Goal: Task Accomplishment & Management: Use online tool/utility

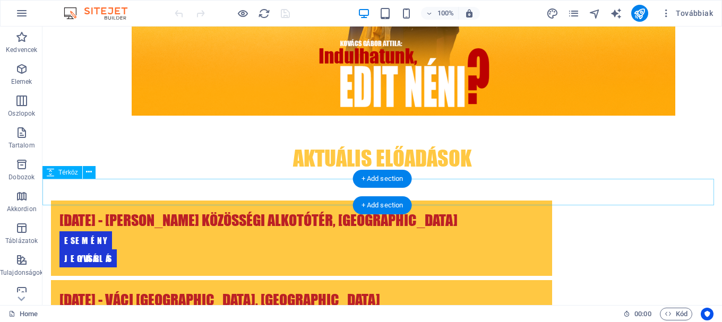
scroll to position [53, 0]
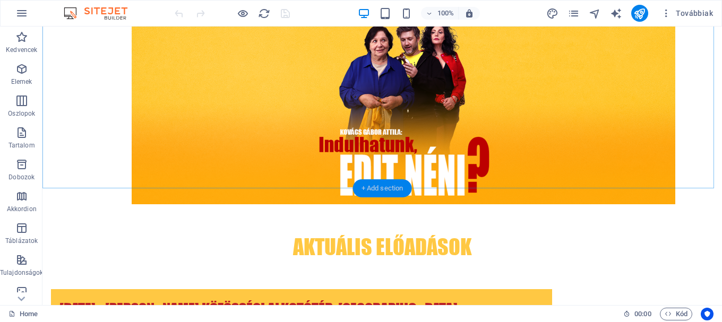
click at [385, 187] on div "+ Add section" at bounding box center [382, 189] width 59 height 18
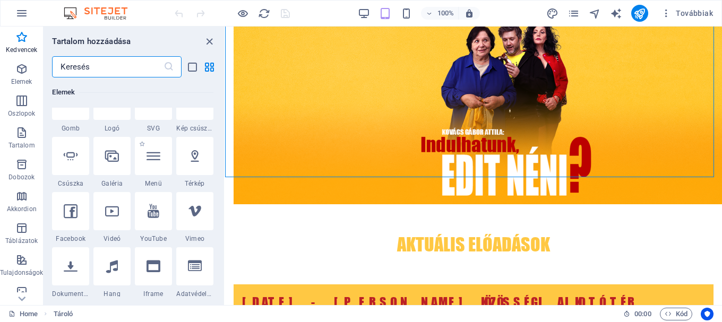
scroll to position [265, 0]
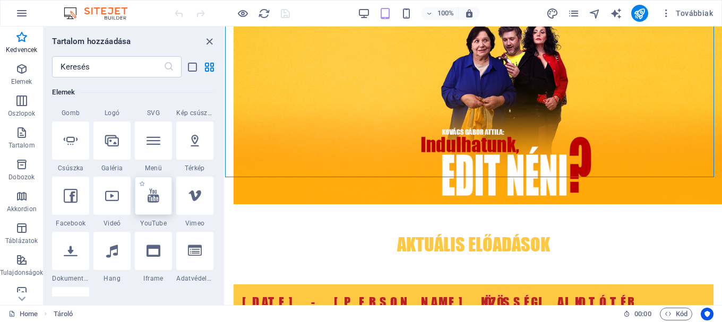
click at [151, 202] on icon at bounding box center [154, 196] width 12 height 14
select select "ar16_9"
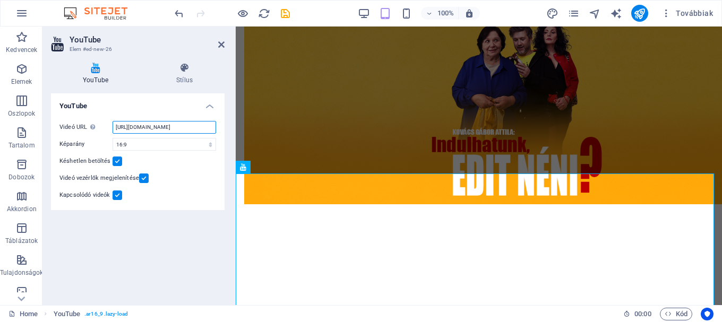
click at [155, 129] on input "[URL][DOMAIN_NAME]" at bounding box center [165, 127] width 104 height 13
click at [150, 126] on input "[URL][DOMAIN_NAME]" at bounding box center [165, 127] width 104 height 13
paste input "[DOMAIN_NAME][URL]"
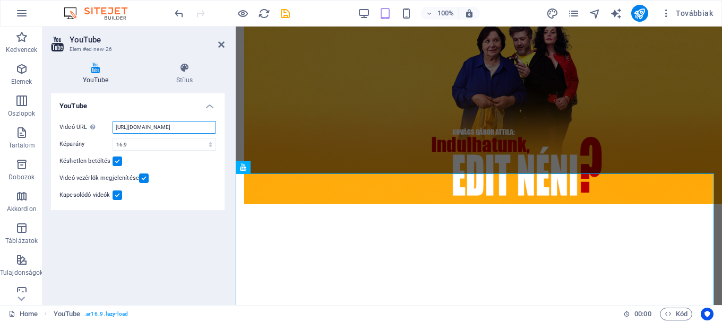
scroll to position [0, 32]
type input "[URL][DOMAIN_NAME]"
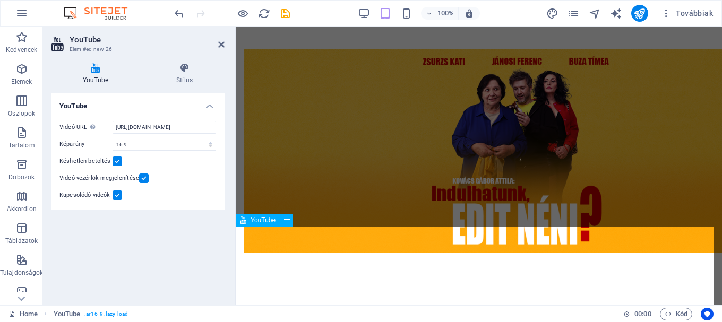
scroll to position [0, 0]
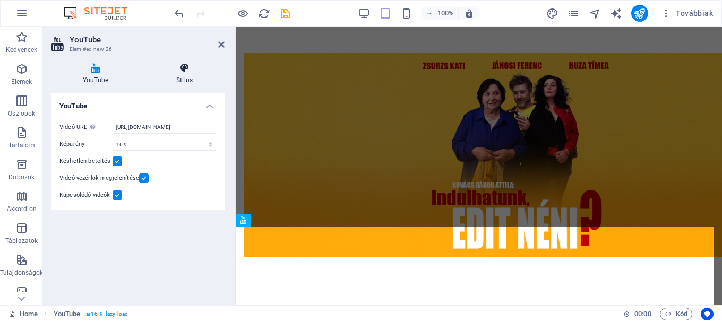
click at [183, 78] on h4 "Stílus" at bounding box center [184, 74] width 80 height 22
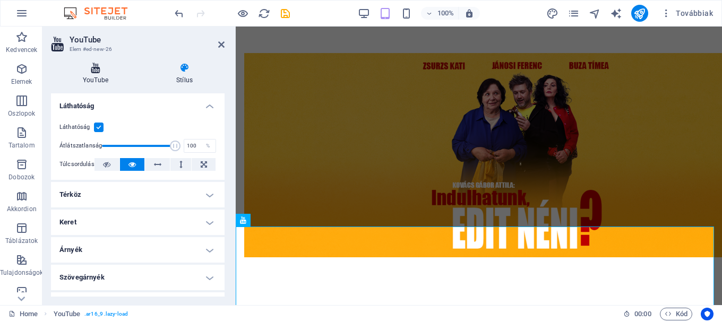
click at [92, 71] on icon at bounding box center [95, 68] width 89 height 11
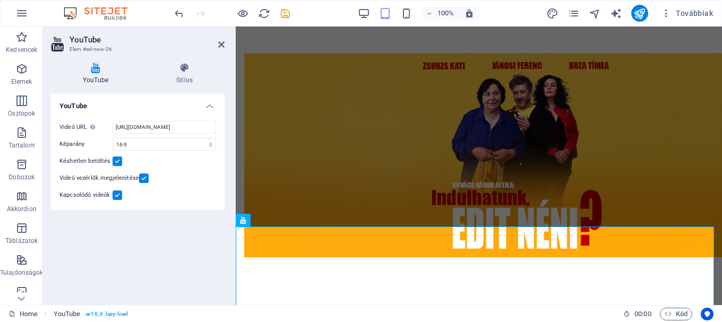
click at [120, 163] on label at bounding box center [118, 162] width 10 height 10
click at [0, 0] on input "Késhetlen betöltés" at bounding box center [0, 0] width 0 height 0
click at [118, 164] on label at bounding box center [118, 162] width 10 height 10
click at [0, 0] on input "Késhetlen betöltés" at bounding box center [0, 0] width 0 height 0
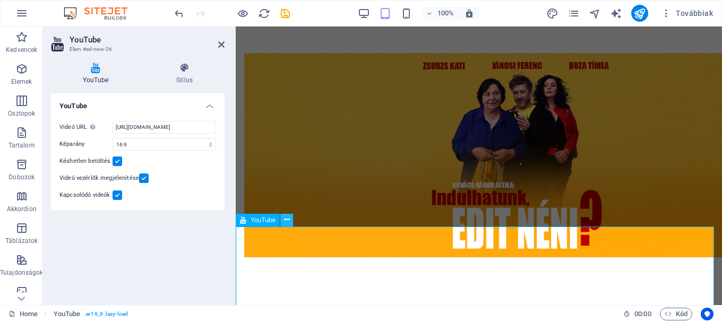
click at [285, 219] on icon at bounding box center [287, 220] width 6 height 11
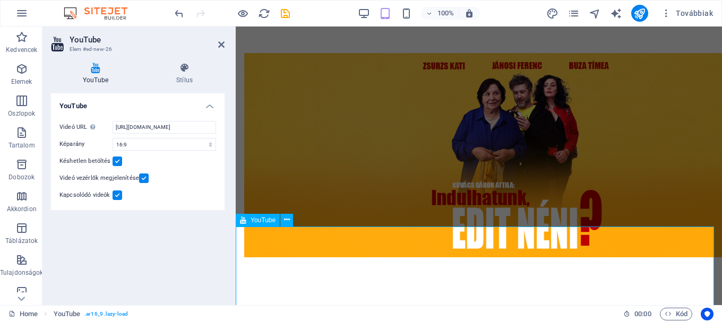
click at [290, 216] on button at bounding box center [286, 220] width 13 height 13
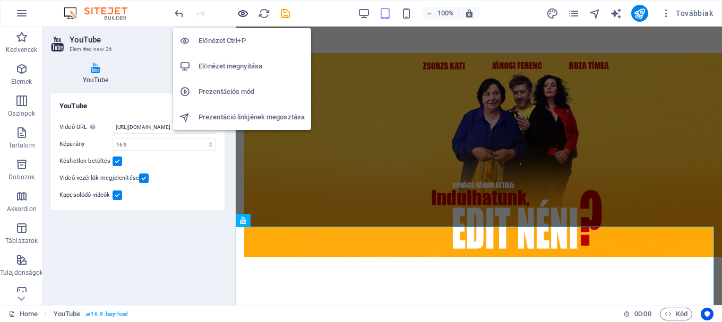
click at [248, 16] on icon "button" at bounding box center [243, 13] width 12 height 12
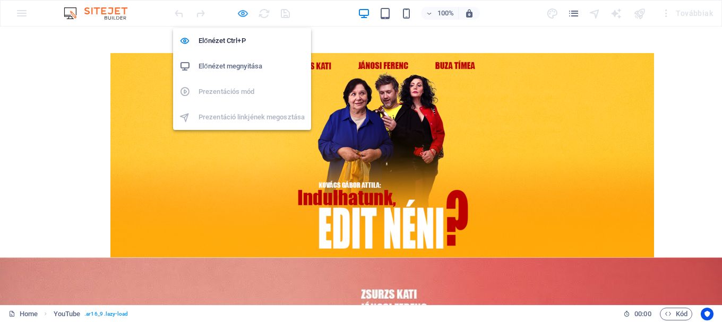
click at [243, 15] on icon "button" at bounding box center [243, 13] width 12 height 12
select select "ar16_9"
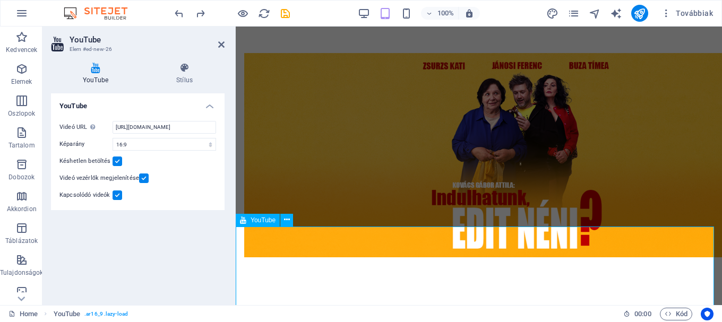
type input "[URL][DOMAIN_NAME]"
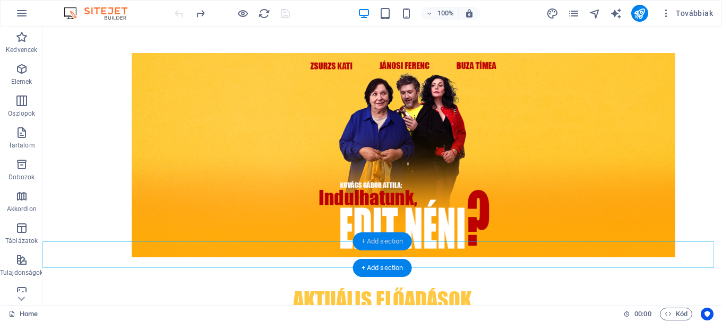
click at [398, 240] on div "+ Add section" at bounding box center [382, 242] width 59 height 18
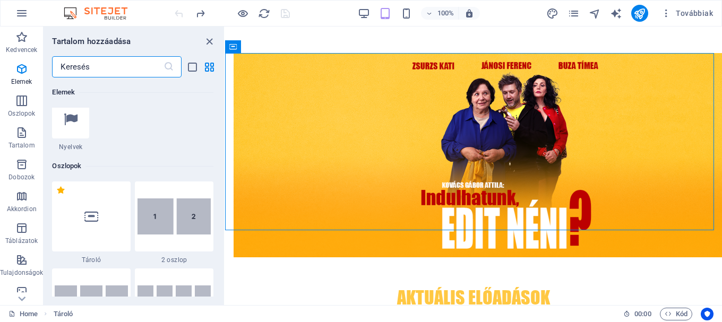
scroll to position [531, 0]
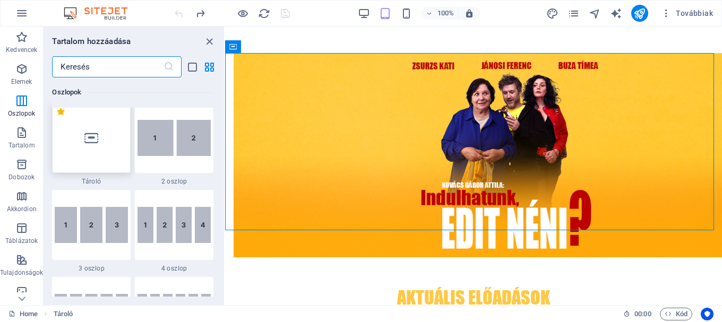
click at [89, 147] on div at bounding box center [91, 138] width 79 height 70
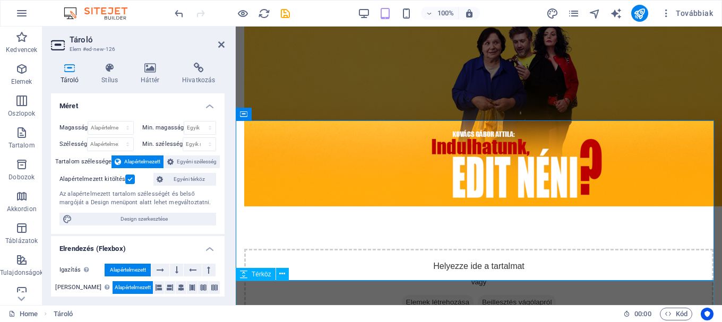
scroll to position [106, 0]
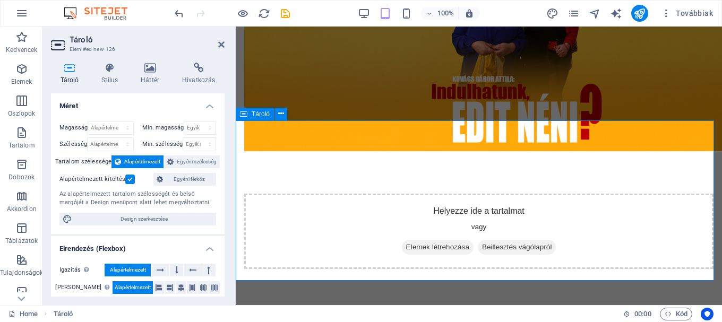
click at [391, 194] on div "Helyezze ide a tartalmat vagy Elemek létrehozása Beillesztés vágólapról" at bounding box center [479, 231] width 470 height 75
click at [410, 240] on span "Elemek létrehozása" at bounding box center [438, 247] width 72 height 15
click at [489, 194] on div "Helyezze ide a tartalmat vagy Elemek létrehozása Beillesztés vágólapról" at bounding box center [479, 231] width 470 height 75
click at [148, 64] on icon at bounding box center [150, 68] width 37 height 11
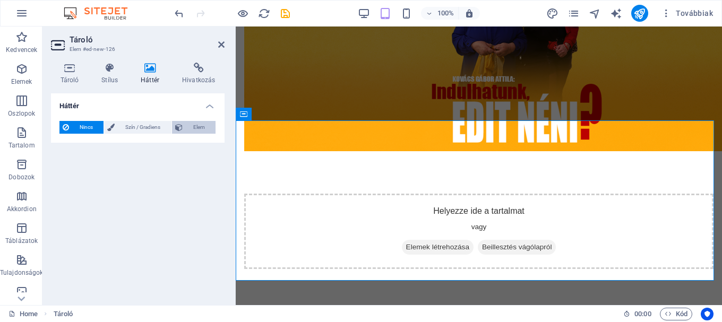
click at [196, 124] on span "Elem" at bounding box center [199, 127] width 27 height 13
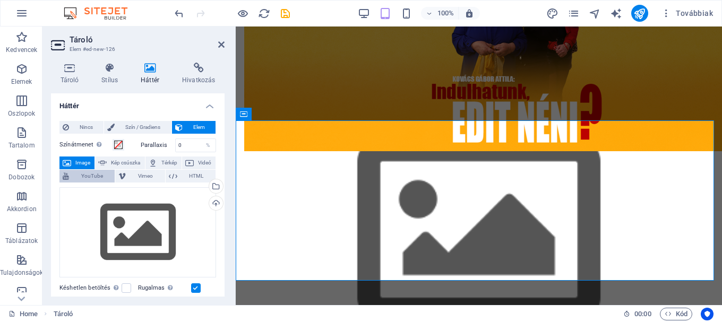
click at [95, 178] on span "YouTube" at bounding box center [91, 176] width 39 height 13
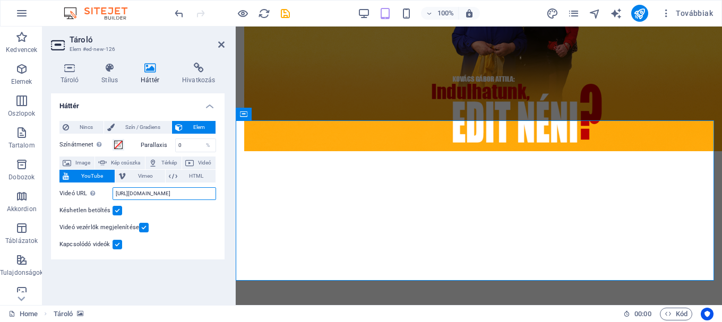
click at [153, 194] on input "[URL][DOMAIN_NAME]" at bounding box center [165, 193] width 104 height 13
click at [152, 194] on input "[URL][DOMAIN_NAME]" at bounding box center [165, 193] width 104 height 13
click at [151, 194] on input "[URL][DOMAIN_NAME]" at bounding box center [165, 193] width 104 height 13
click at [151, 197] on input "[URL][DOMAIN_NAME]" at bounding box center [165, 193] width 104 height 13
paste input "[DOMAIN_NAME][URL]"
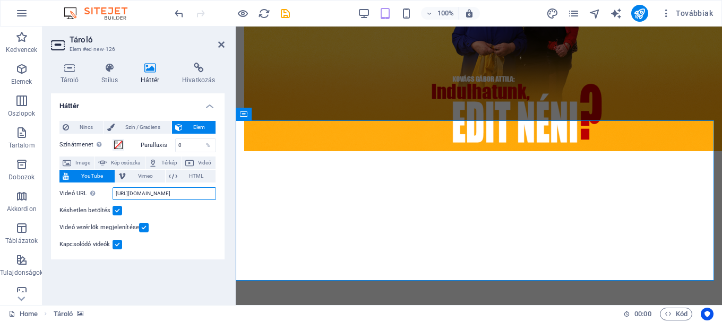
scroll to position [0, 32]
type input "[URL][DOMAIN_NAME]"
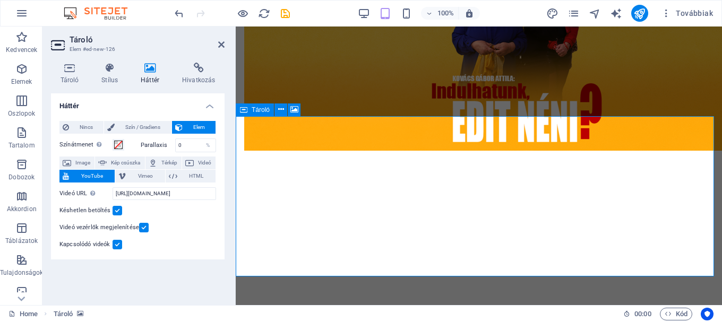
scroll to position [106, 0]
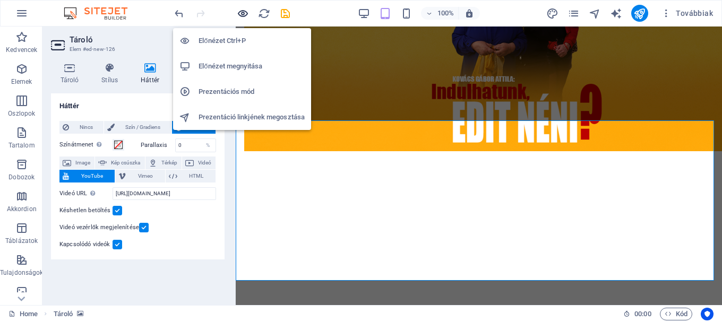
click at [240, 16] on icon "button" at bounding box center [243, 13] width 12 height 12
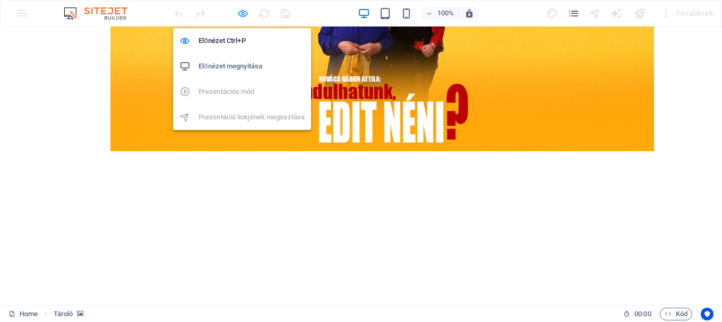
click at [241, 9] on icon "button" at bounding box center [243, 13] width 12 height 12
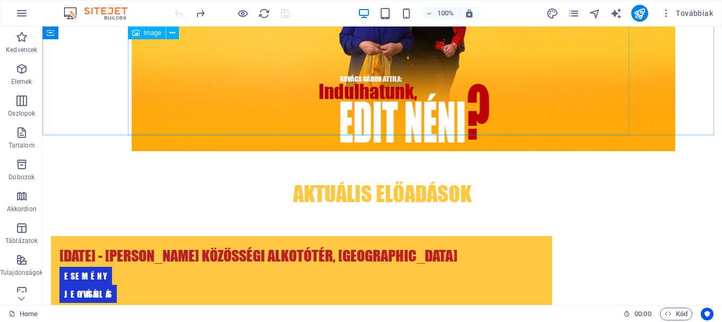
click at [366, 100] on figure at bounding box center [382, 49] width 501 height 204
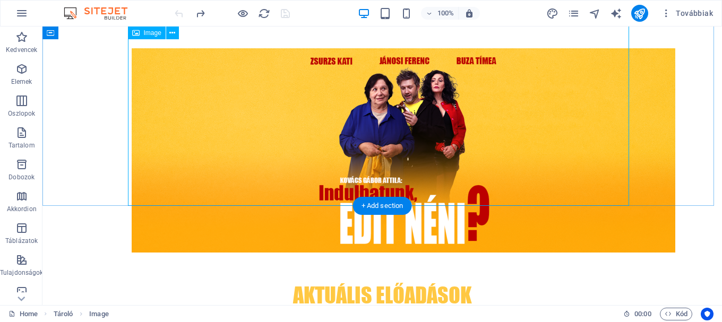
scroll to position [0, 0]
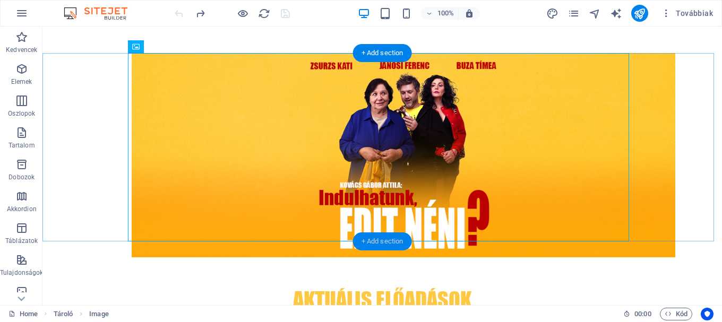
click at [375, 245] on div "+ Add section" at bounding box center [382, 242] width 59 height 18
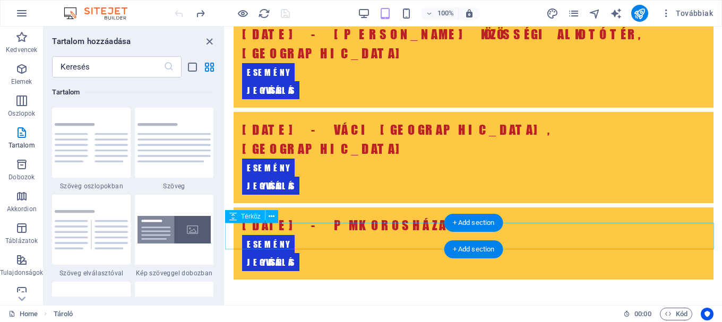
scroll to position [81, 0]
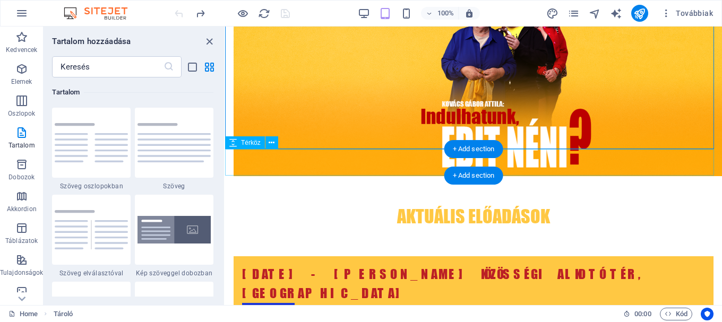
click at [398, 176] on div at bounding box center [473, 189] width 497 height 27
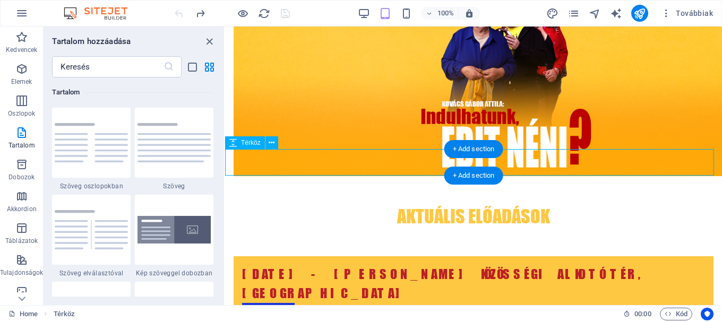
click at [391, 176] on div at bounding box center [473, 189] width 497 height 27
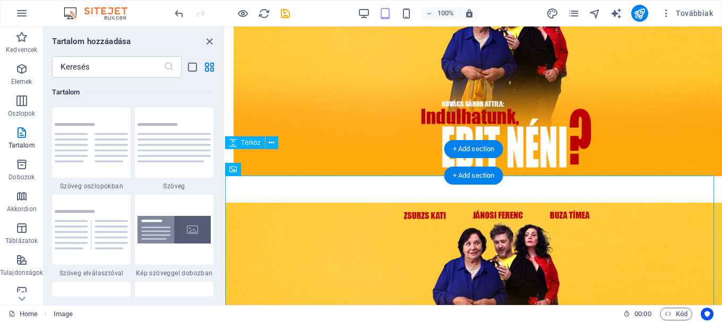
click at [387, 176] on div at bounding box center [473, 189] width 497 height 27
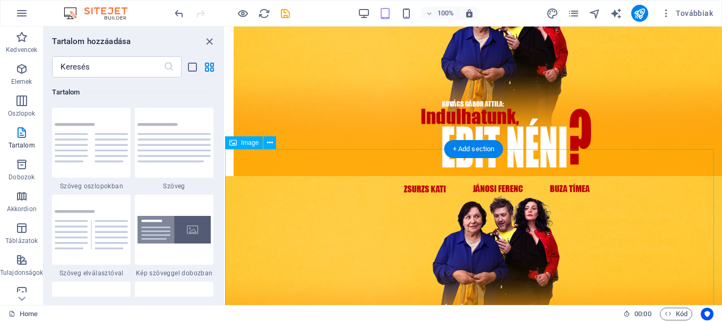
click at [408, 190] on figure at bounding box center [473, 278] width 497 height 204
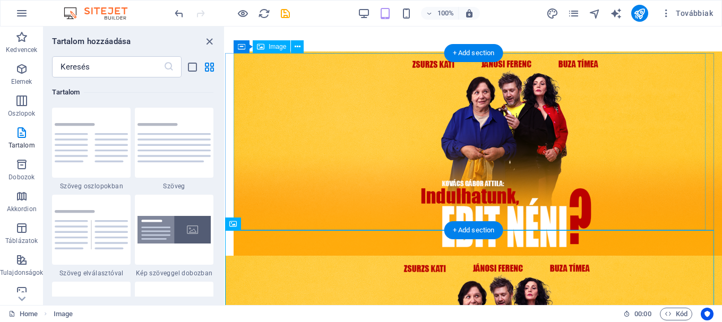
scroll to position [0, 0]
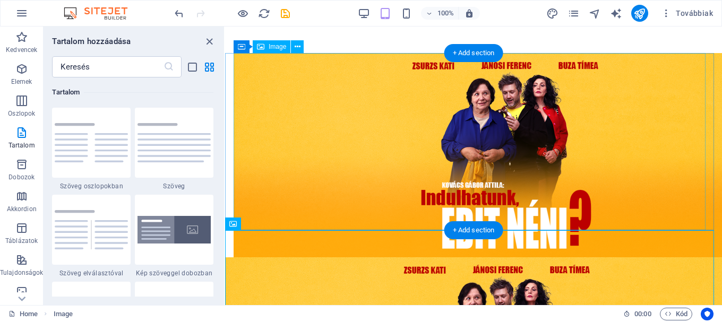
click at [406, 174] on figure at bounding box center [474, 155] width 480 height 204
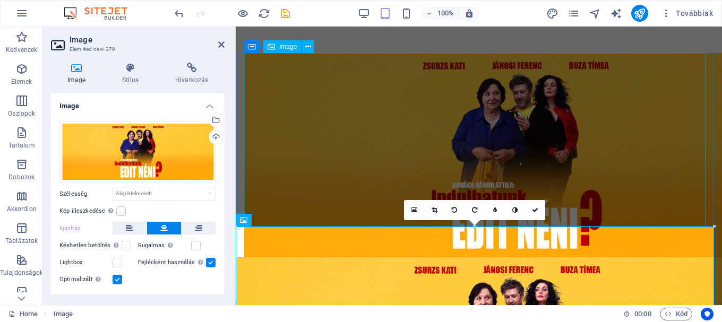
click at [377, 172] on figure at bounding box center [479, 155] width 470 height 204
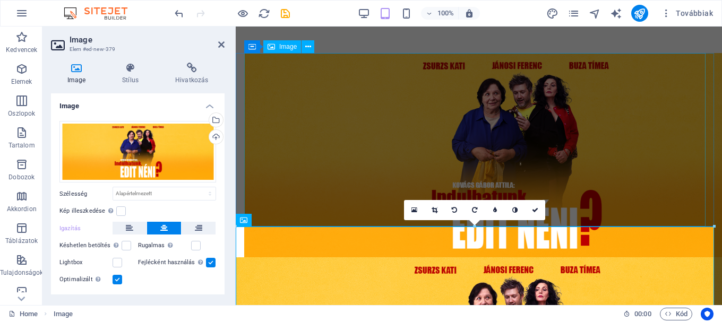
click at [311, 156] on figure at bounding box center [479, 155] width 470 height 204
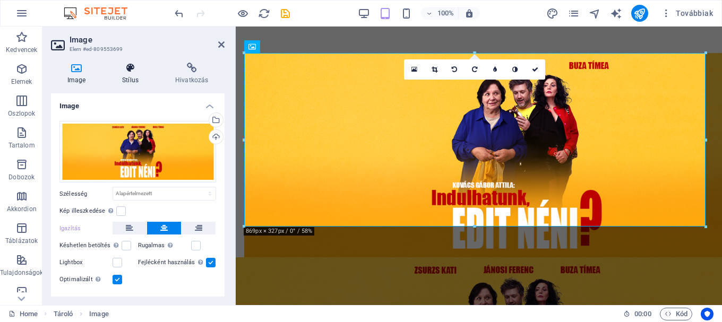
click at [122, 72] on icon at bounding box center [130, 68] width 49 height 11
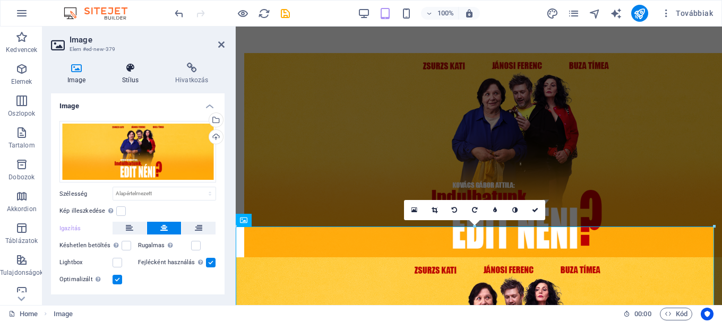
click at [131, 73] on h4 "Stílus" at bounding box center [132, 74] width 53 height 22
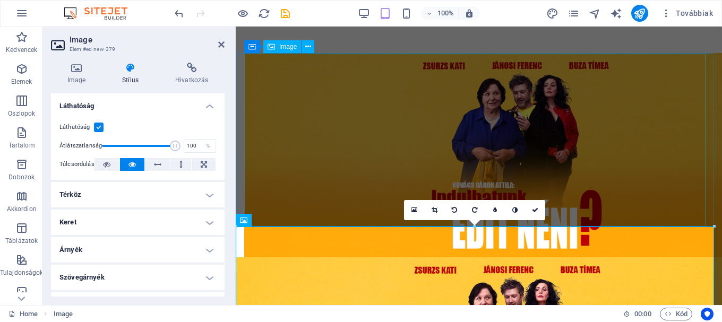
click at [309, 199] on figure at bounding box center [479, 155] width 470 height 204
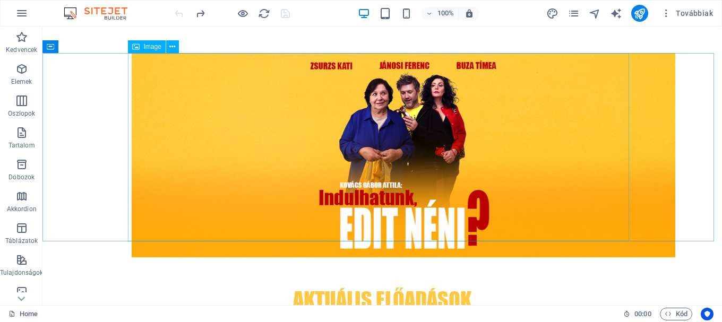
click at [323, 193] on figure at bounding box center [382, 155] width 501 height 204
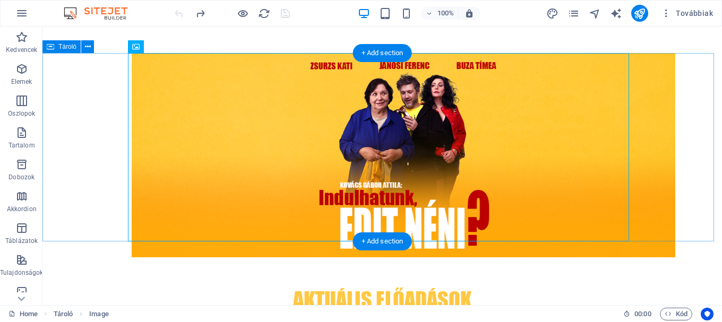
click at [90, 108] on div at bounding box center [382, 155] width 680 height 204
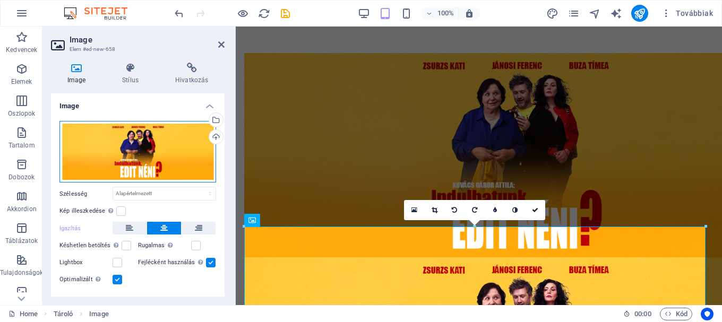
click at [113, 147] on div "Húzza ide a fájlokat, kattintson a fájlok kiválasztásához, vagy válasszon fájlo…" at bounding box center [137, 152] width 157 height 62
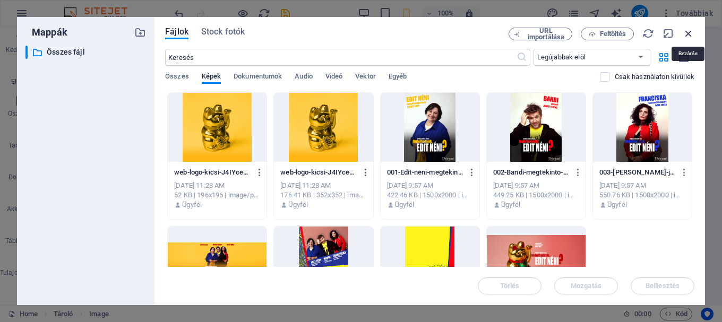
click at [688, 32] on icon "button" at bounding box center [689, 34] width 12 height 12
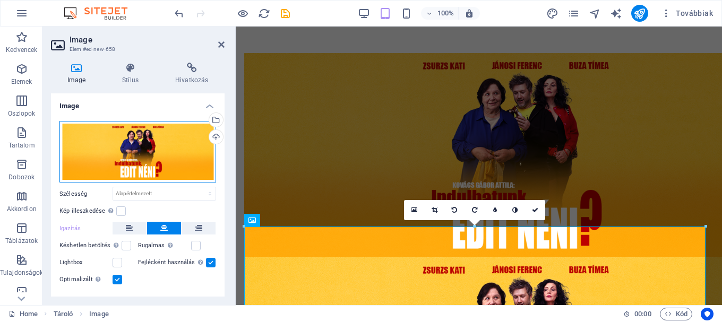
click at [141, 155] on div "Húzza ide a fájlokat, kattintson a fájlok kiválasztásához, vagy válasszon fájlo…" at bounding box center [137, 152] width 157 height 62
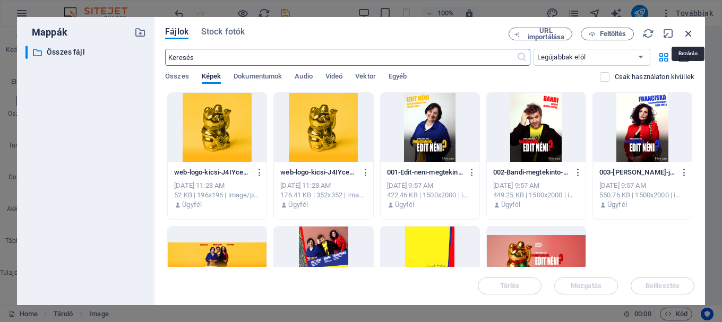
click at [688, 32] on icon "button" at bounding box center [689, 34] width 12 height 12
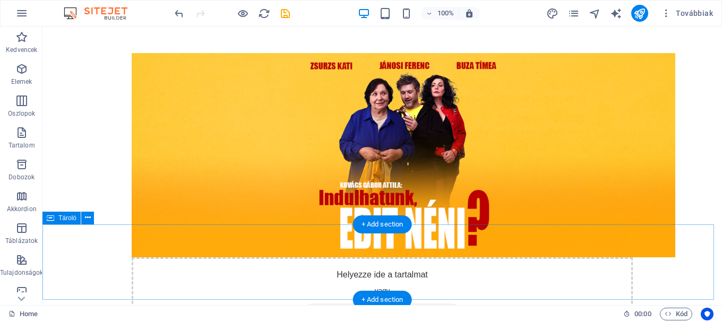
scroll to position [106, 0]
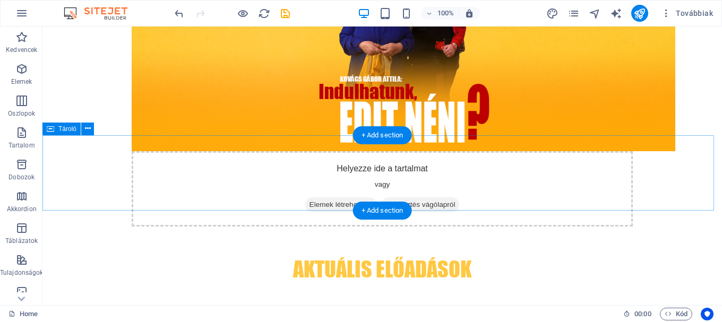
click at [413, 164] on div "Helyezze ide a tartalmat vagy Elemek létrehozása Beillesztés vágólapról" at bounding box center [382, 188] width 501 height 75
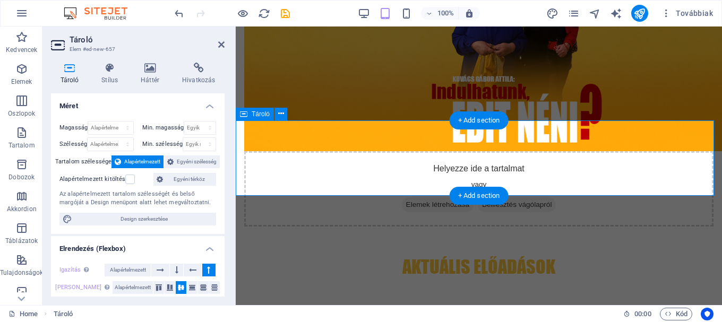
click at [366, 162] on div "Helyezze ide a tartalmat vagy Elemek létrehozása Beillesztés vágólapról" at bounding box center [479, 188] width 470 height 75
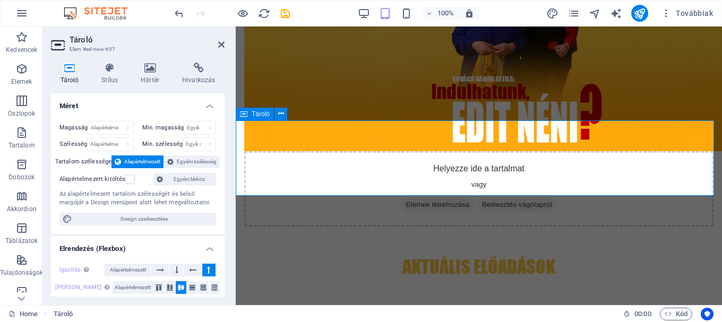
click at [430, 198] on span "Elemek létrehozása" at bounding box center [438, 205] width 72 height 15
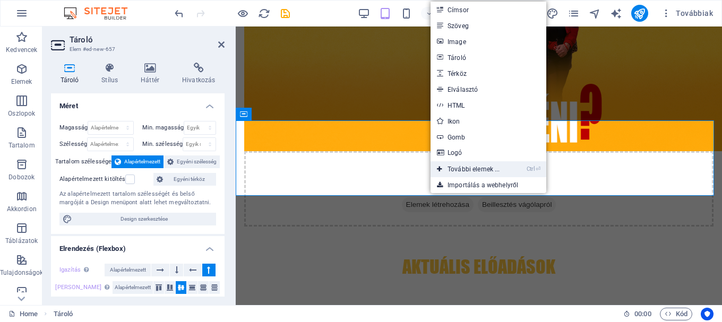
click at [475, 168] on link "Ctrl ⏎ További elemek ..." at bounding box center [469, 169] width 76 height 16
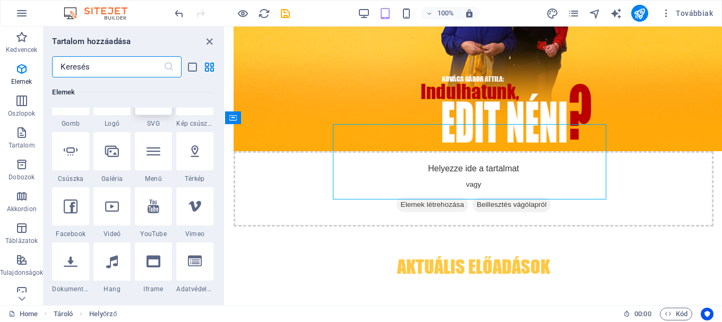
scroll to position [272, 0]
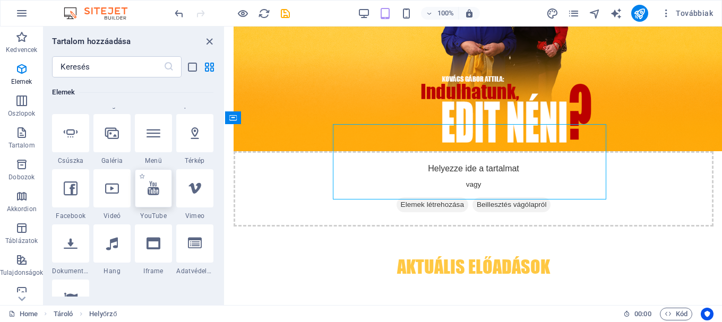
click at [157, 185] on icon at bounding box center [154, 189] width 12 height 14
select select "ar16_9"
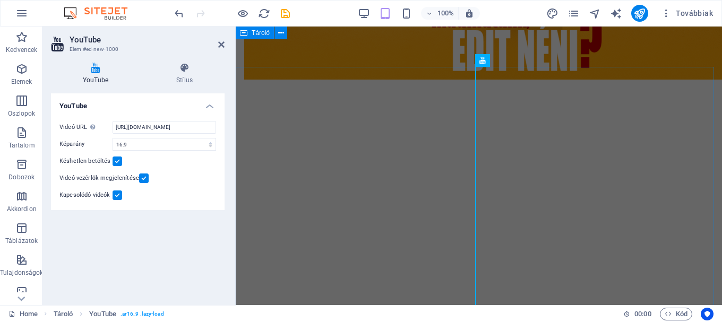
scroll to position [106, 0]
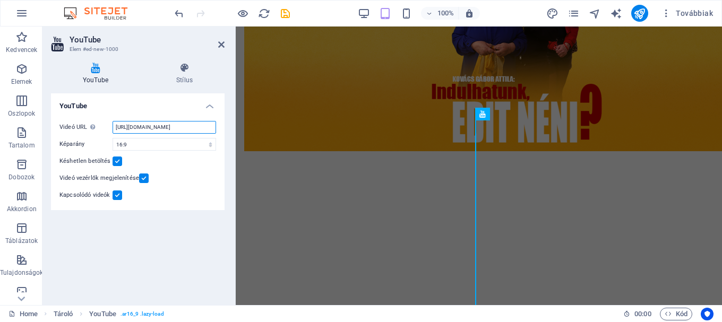
click at [136, 130] on input "[URL][DOMAIN_NAME]" at bounding box center [165, 127] width 104 height 13
paste input "[DOMAIN_NAME][URL]"
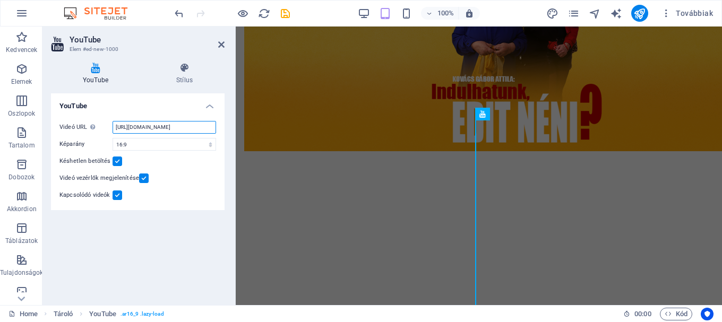
type input "[URL][DOMAIN_NAME]"
click at [235, 17] on div at bounding box center [232, 13] width 119 height 17
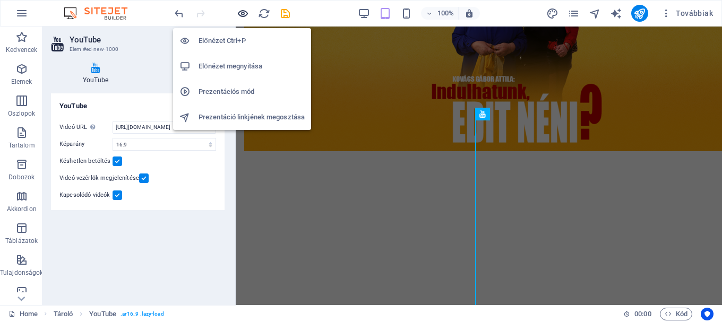
click at [241, 13] on icon "button" at bounding box center [243, 13] width 12 height 12
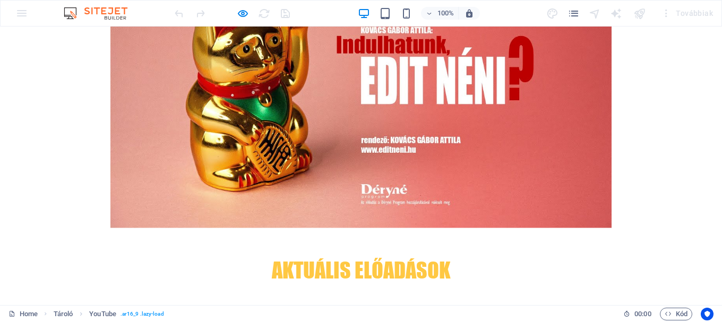
scroll to position [319, 0]
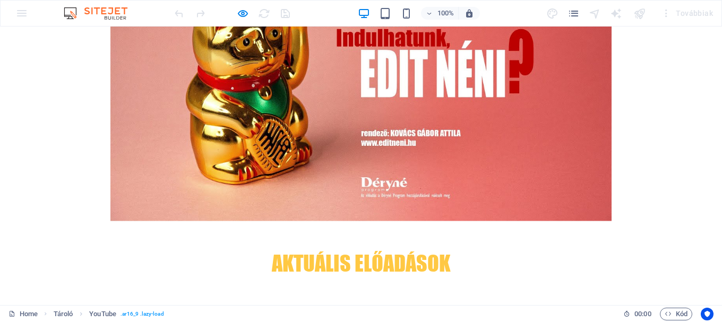
click at [355, 68] on div at bounding box center [360, 80] width 501 height 282
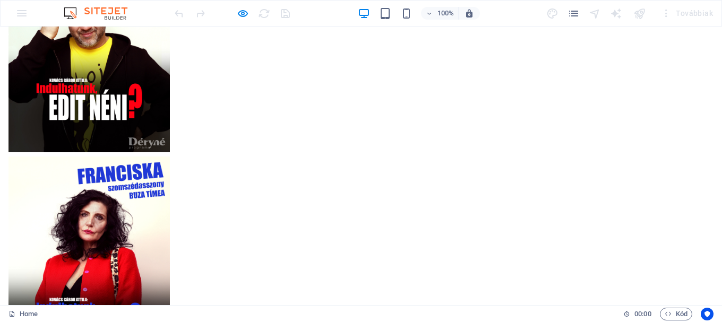
scroll to position [1275, 0]
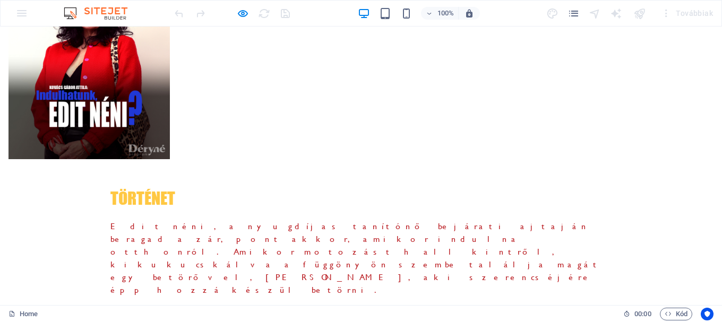
scroll to position [1328, 0]
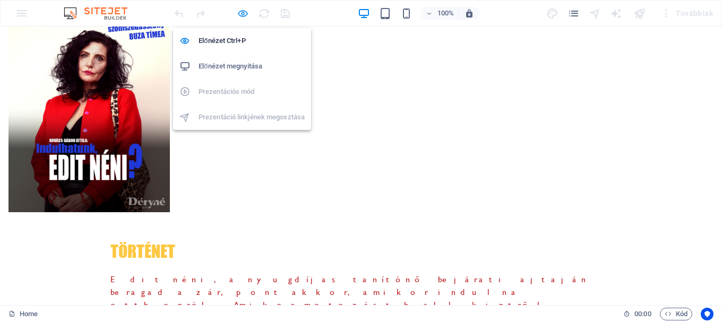
click at [243, 10] on icon "button" at bounding box center [243, 13] width 12 height 12
select select "ar16_9"
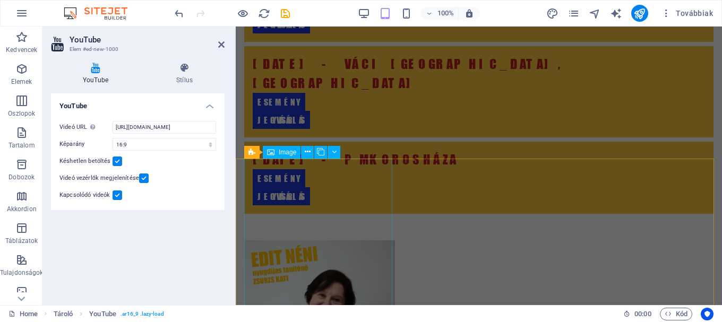
scroll to position [669, 0]
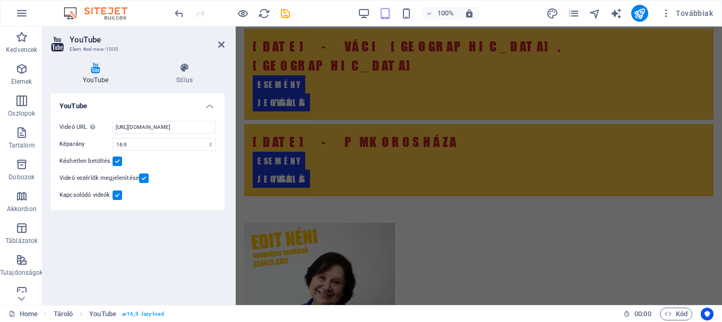
click at [178, 258] on div "YouTube Videó URL Illesszen be (vagy másoljon be) egy videó URL-t. [URL][DOMAIN…" at bounding box center [138, 194] width 174 height 203
click at [222, 46] on icon at bounding box center [221, 44] width 6 height 8
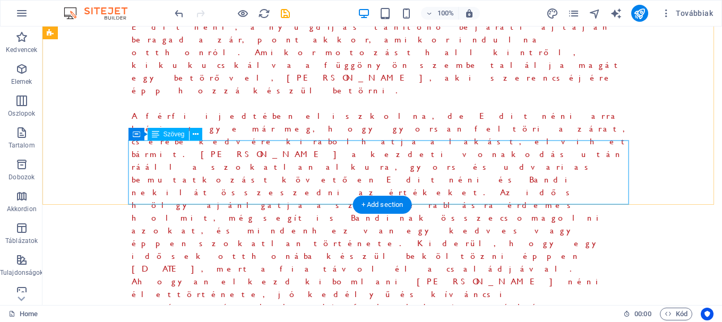
scroll to position [1704, 0]
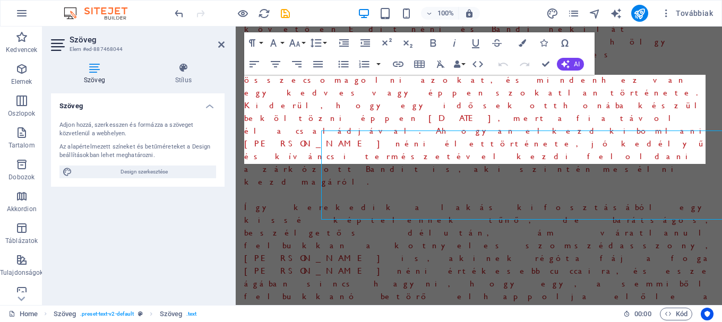
scroll to position [1652, 0]
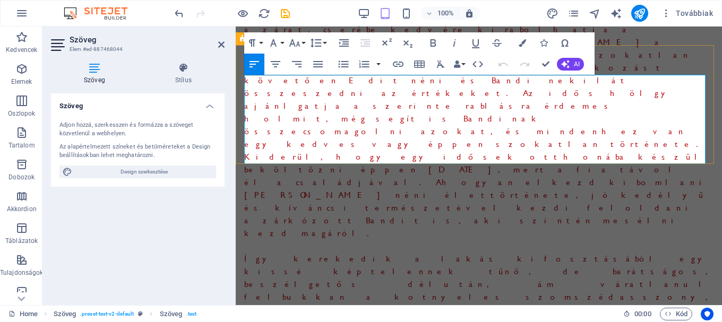
drag, startPoint x: 321, startPoint y: 130, endPoint x: 246, endPoint y: 130, distance: 74.9
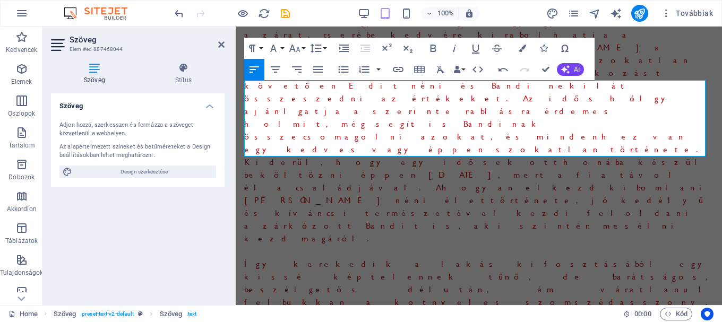
click at [218, 215] on div "Szöveg Adjon hozzá, szerkesszen és formázza a szöveget közvetlenül a webhelyen.…" at bounding box center [138, 194] width 174 height 203
click at [224, 48] on icon at bounding box center [221, 44] width 6 height 8
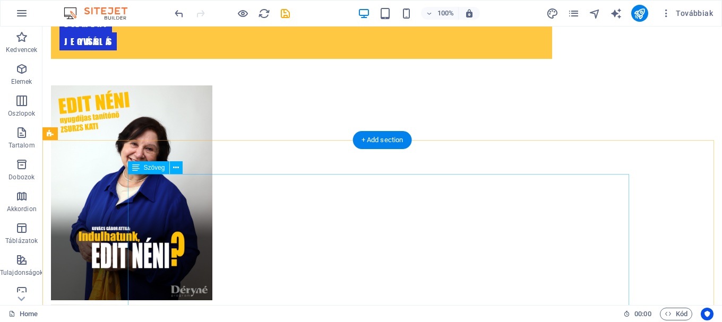
scroll to position [796, 0]
